Goal: Task Accomplishment & Management: Use online tool/utility

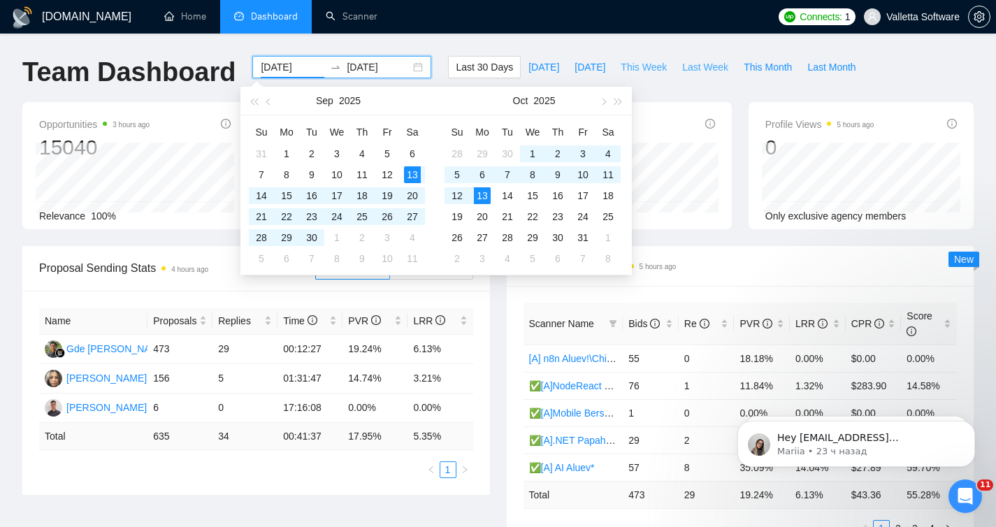
click at [676, 69] on button "Last Week" at bounding box center [706, 67] width 62 height 22
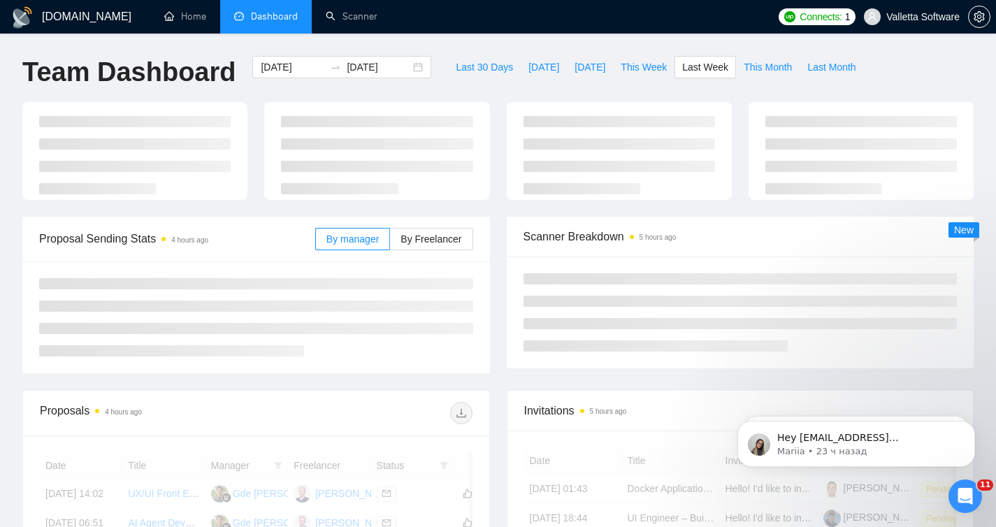
type input "[DATE]"
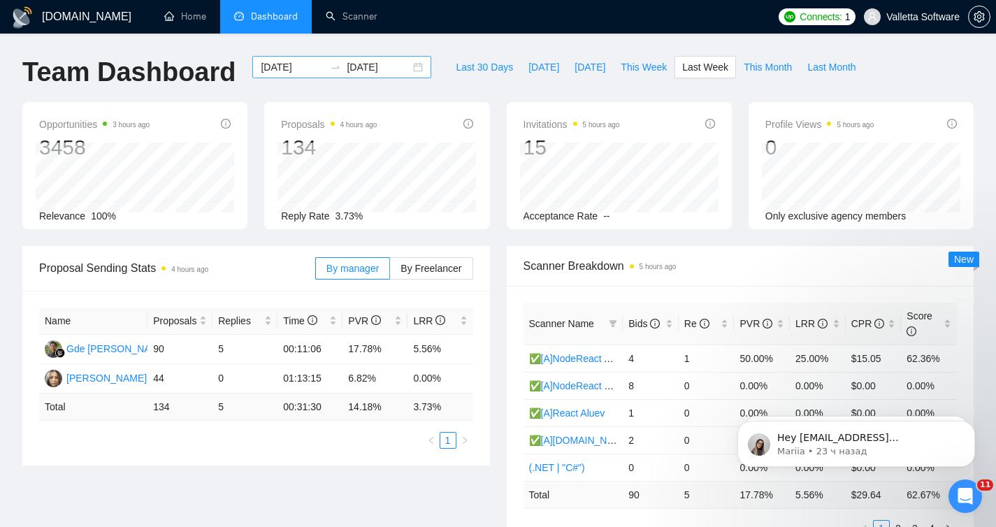
click at [297, 69] on input "[DATE]" at bounding box center [293, 66] width 64 height 15
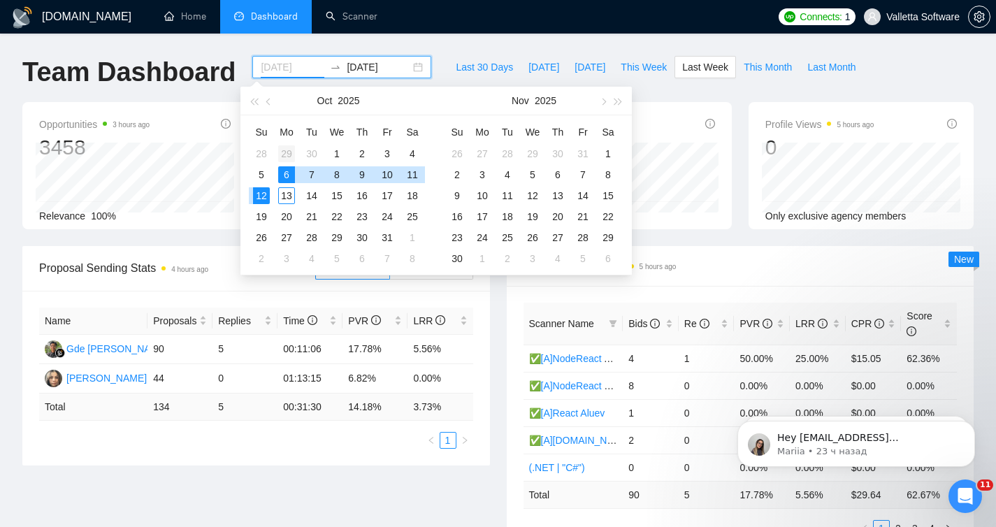
type input "[DATE]"
click at [292, 152] on div "29" at bounding box center [286, 153] width 17 height 17
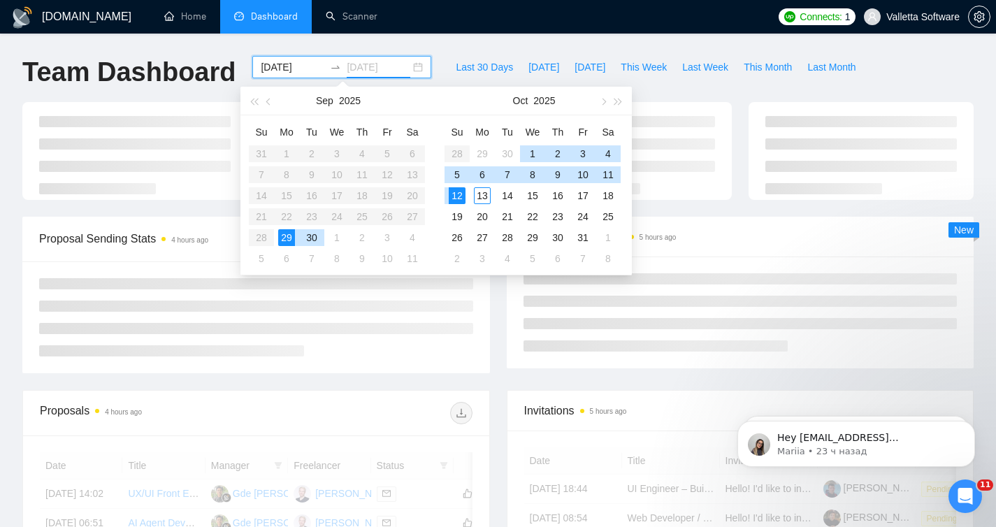
type input "[DATE]"
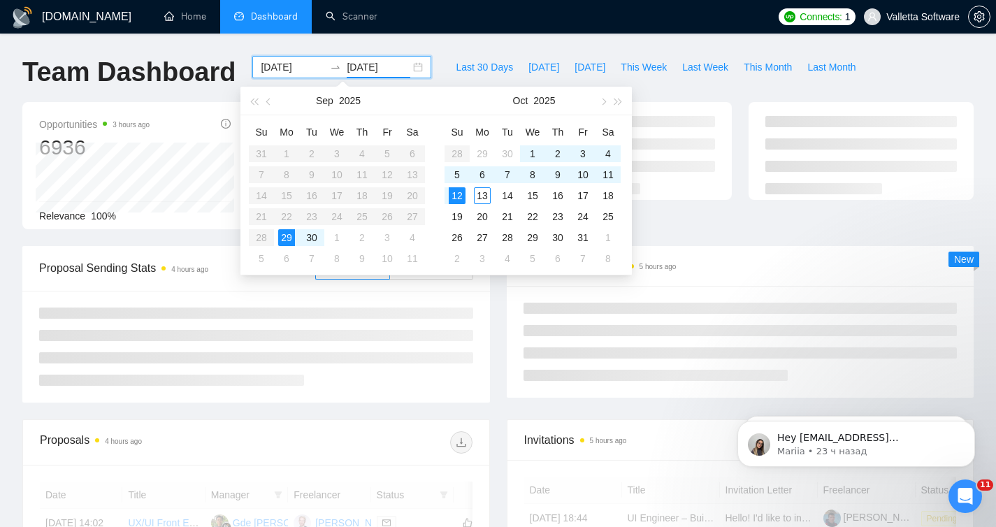
click at [277, 66] on input "[DATE]" at bounding box center [293, 66] width 64 height 15
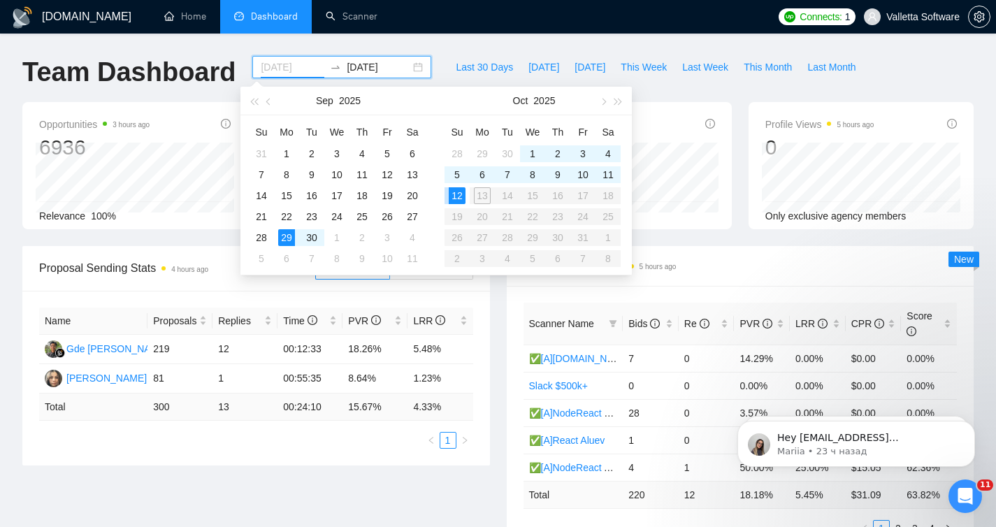
type input "[DATE]"
click at [369, 78] on div "[DATE] [DATE]" at bounding box center [341, 67] width 179 height 22
click at [366, 66] on input "[DATE]" at bounding box center [379, 66] width 64 height 15
type input "[DATE]"
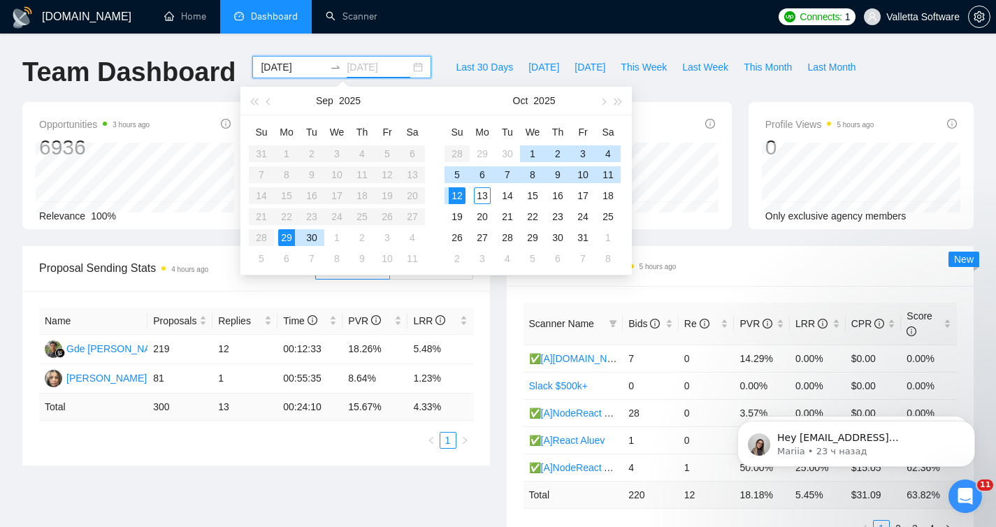
click at [461, 196] on div "12" at bounding box center [457, 195] width 17 height 17
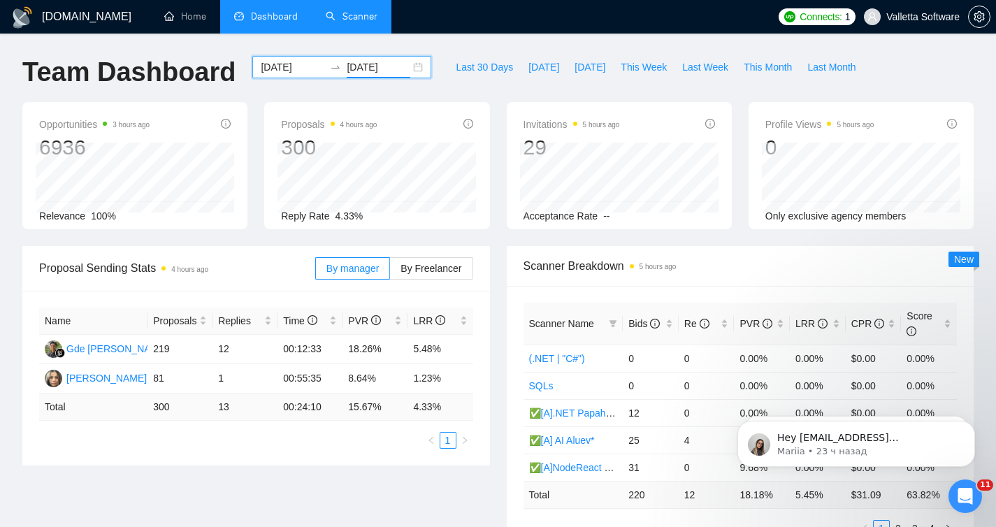
click at [354, 15] on link "Scanner" at bounding box center [352, 16] width 52 height 12
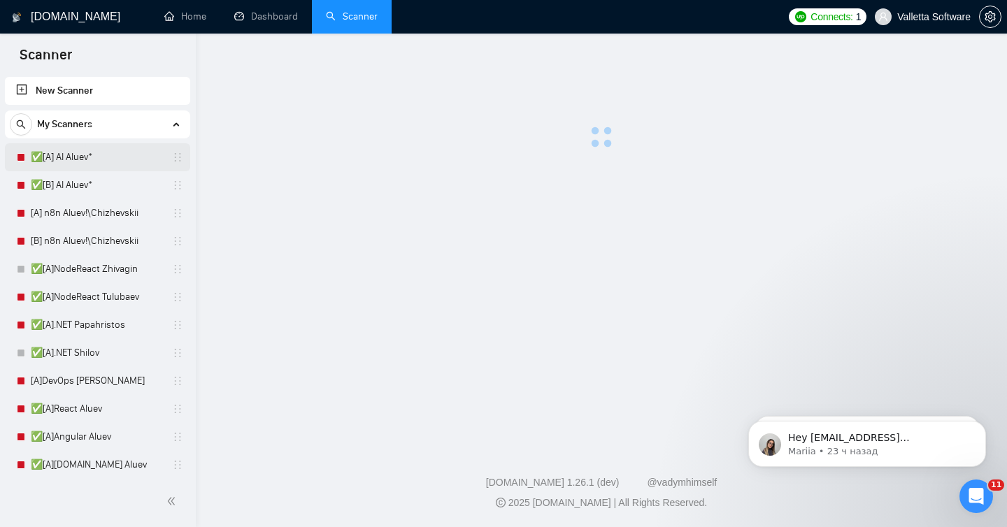
click at [78, 151] on link "✅[A] AI Aluev*" at bounding box center [97, 157] width 133 height 28
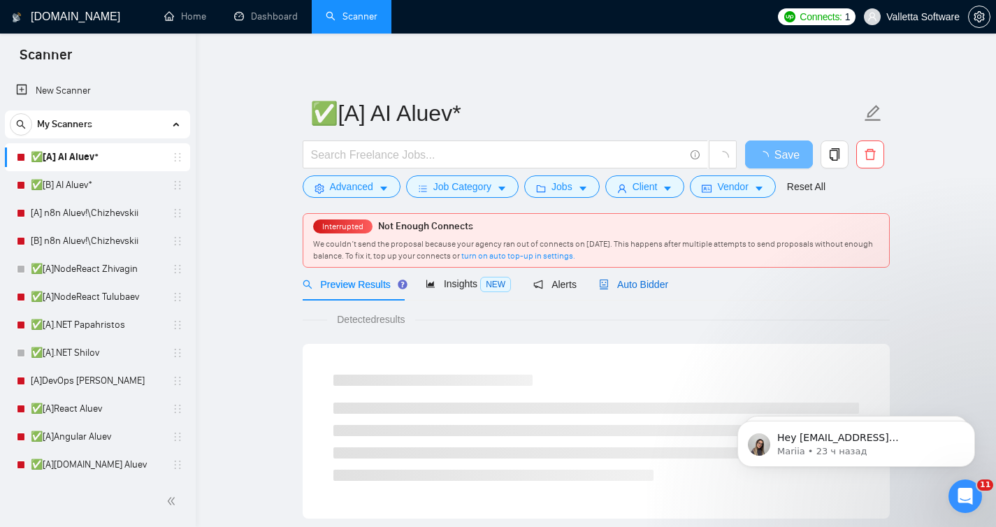
click at [616, 291] on div "Auto Bidder" at bounding box center [633, 284] width 69 height 15
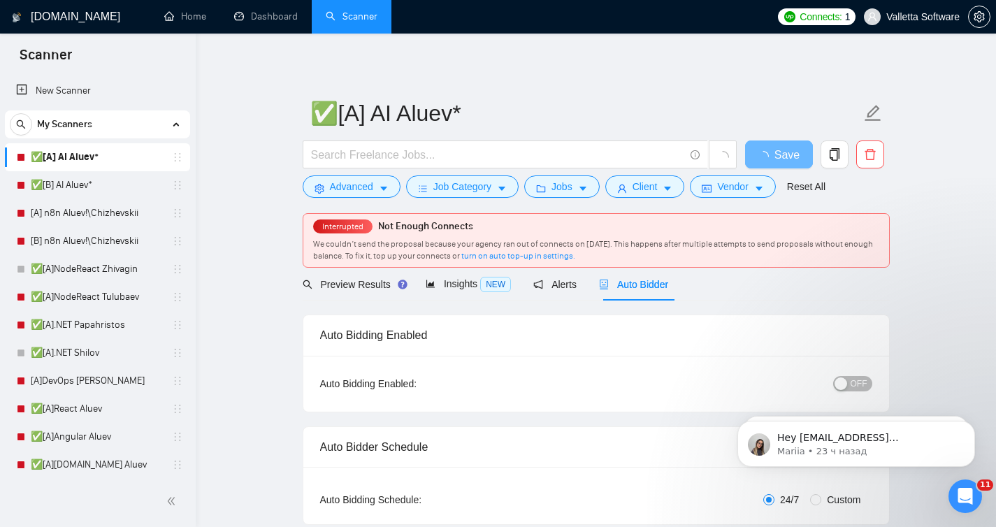
radio input "false"
radio input "true"
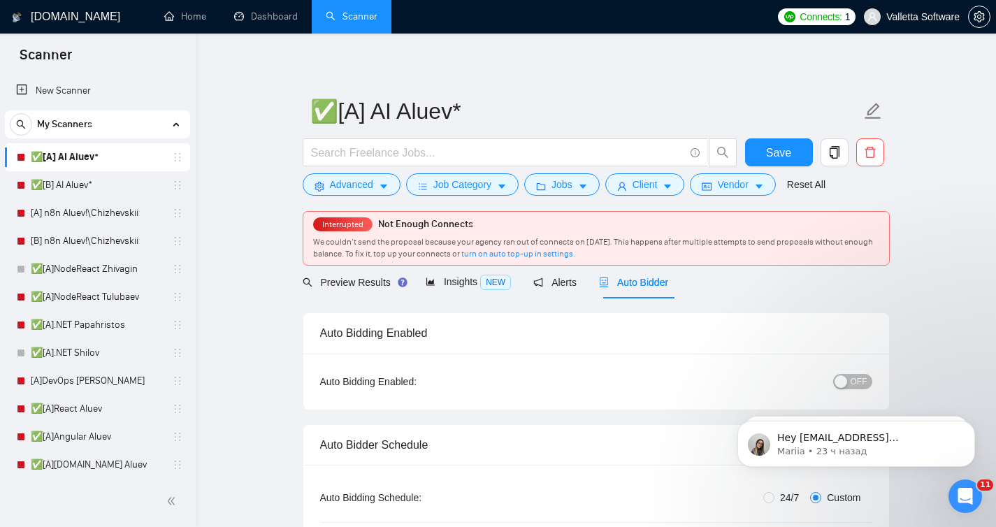
scroll to position [3, 0]
click at [859, 380] on span "OFF" at bounding box center [859, 380] width 17 height 15
click at [773, 141] on button "Save" at bounding box center [779, 152] width 68 height 28
